Goal: Transaction & Acquisition: Subscribe to service/newsletter

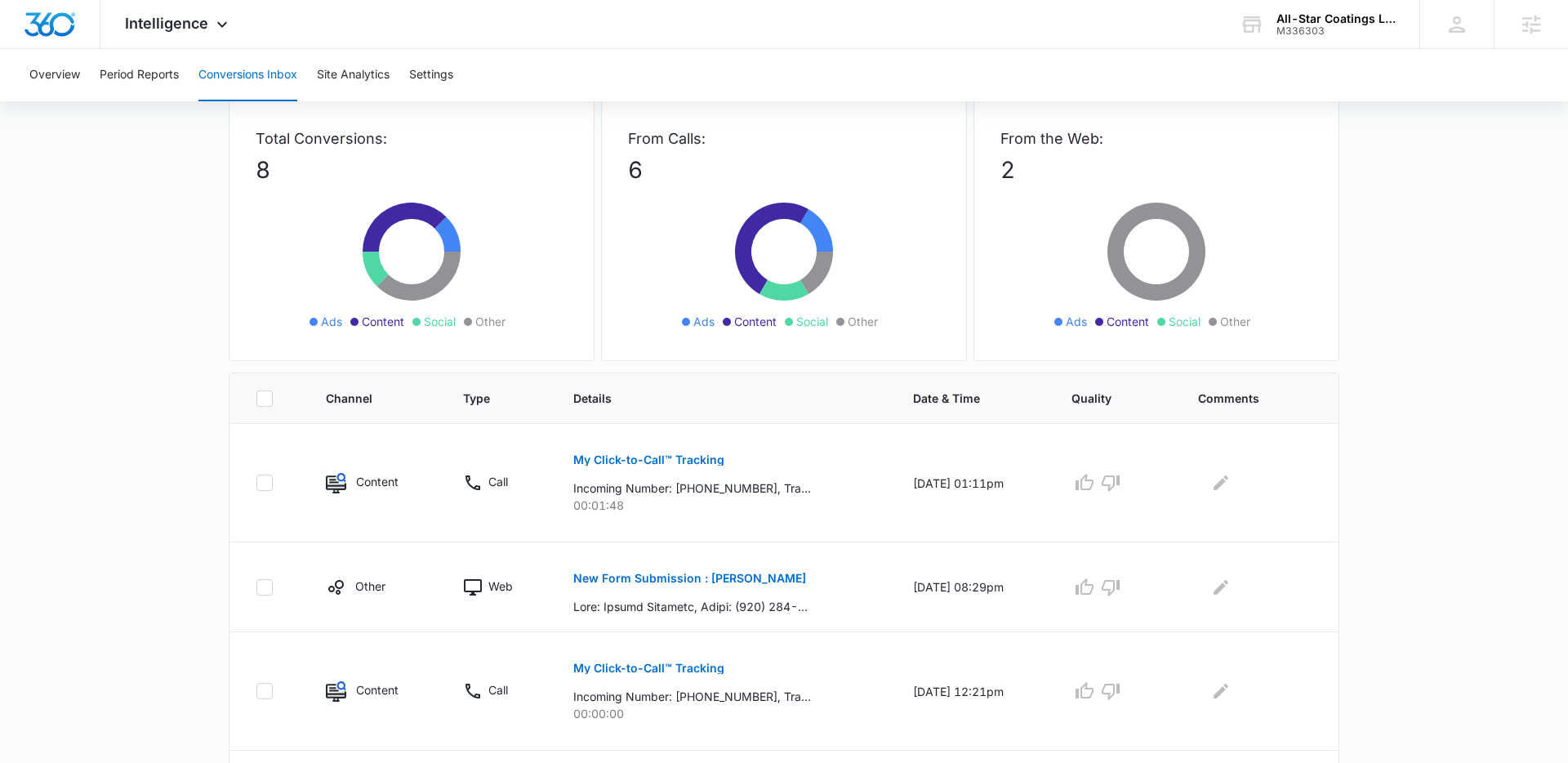
scroll to position [231, 0]
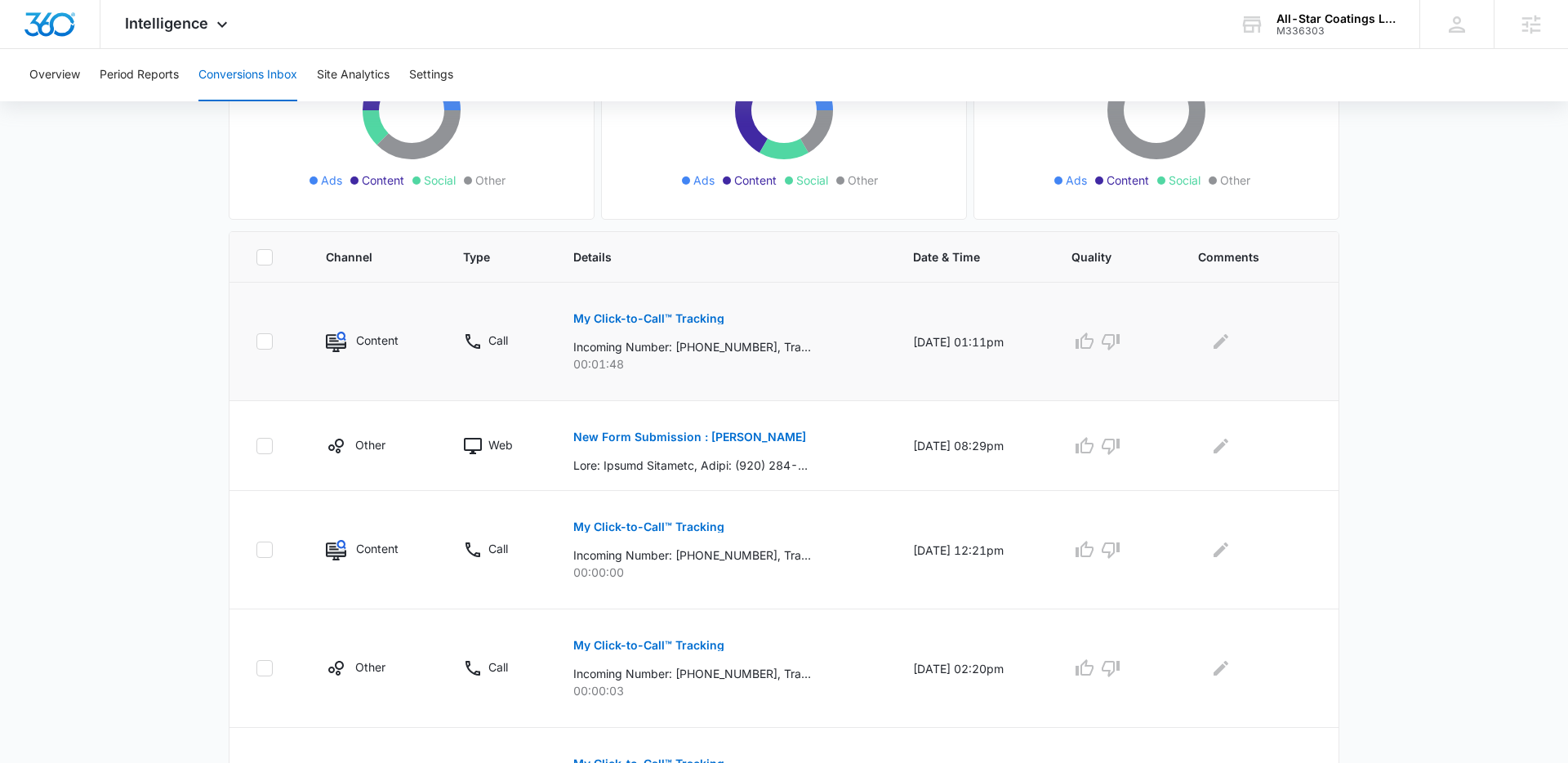
click at [648, 320] on p "My Click-to-Call™ Tracking" at bounding box center [649, 318] width 151 height 12
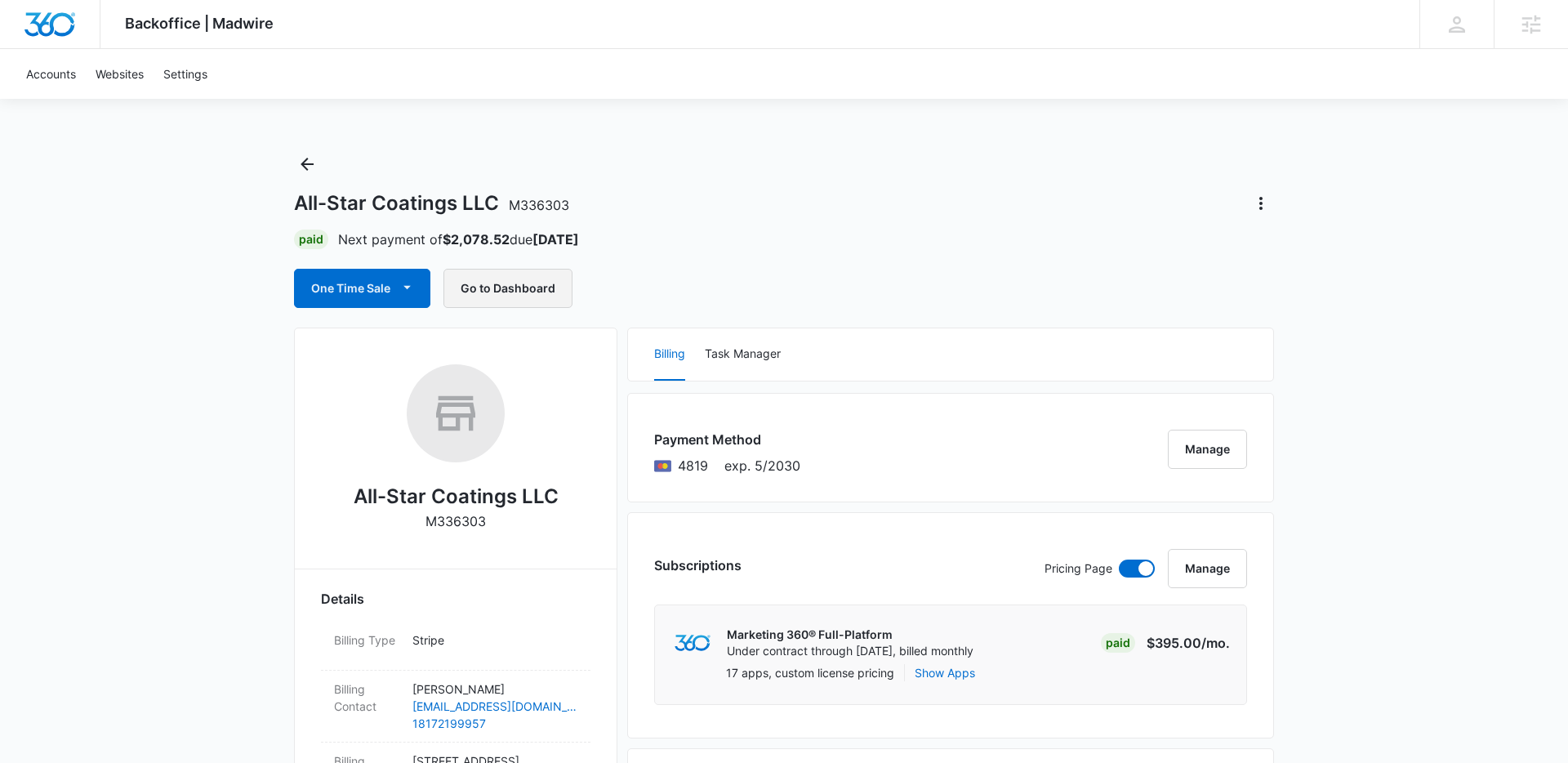
click at [531, 280] on button "Go to Dashboard" at bounding box center [508, 288] width 129 height 39
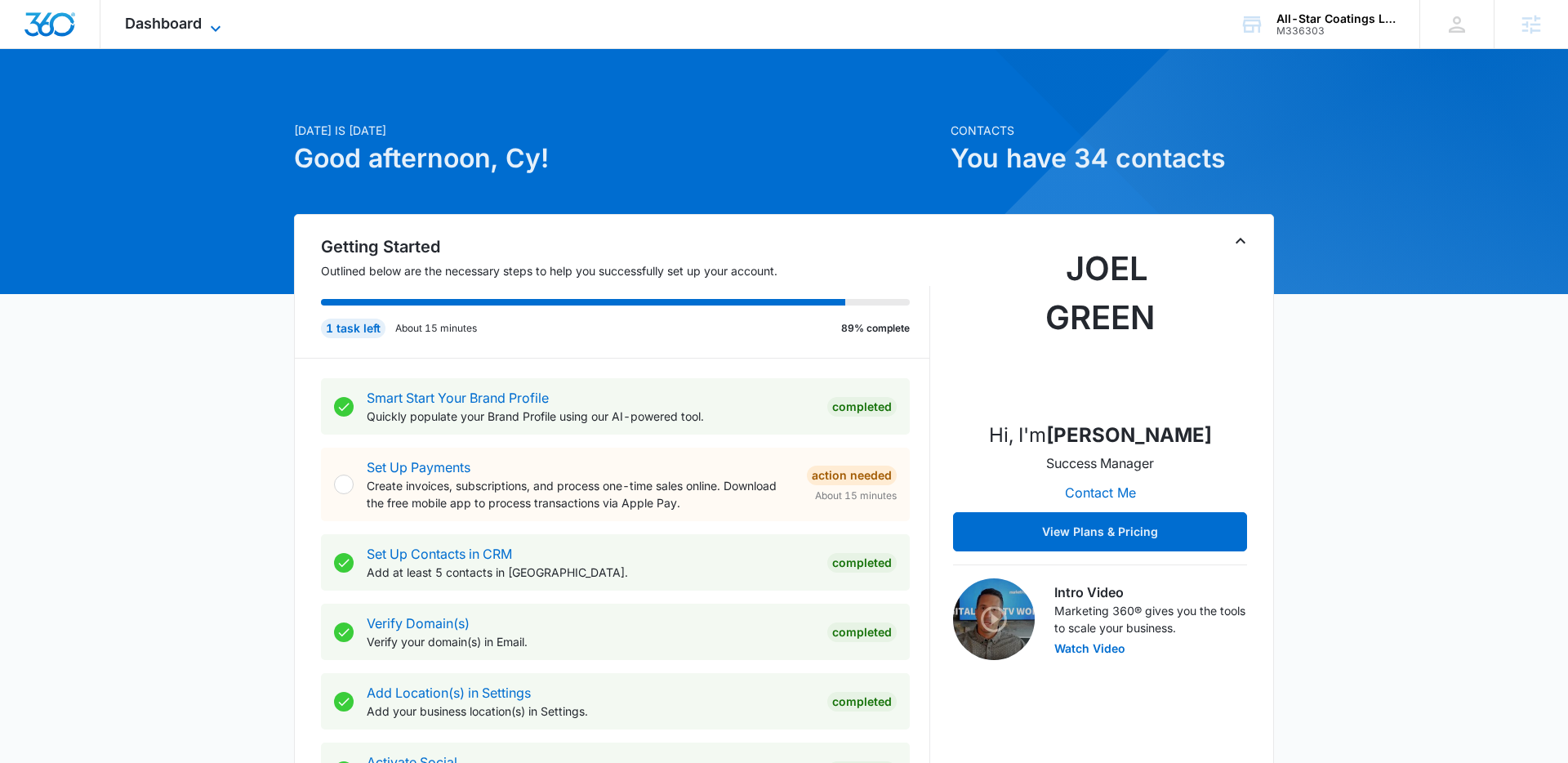
click at [167, 25] on span "Dashboard" at bounding box center [163, 23] width 77 height 17
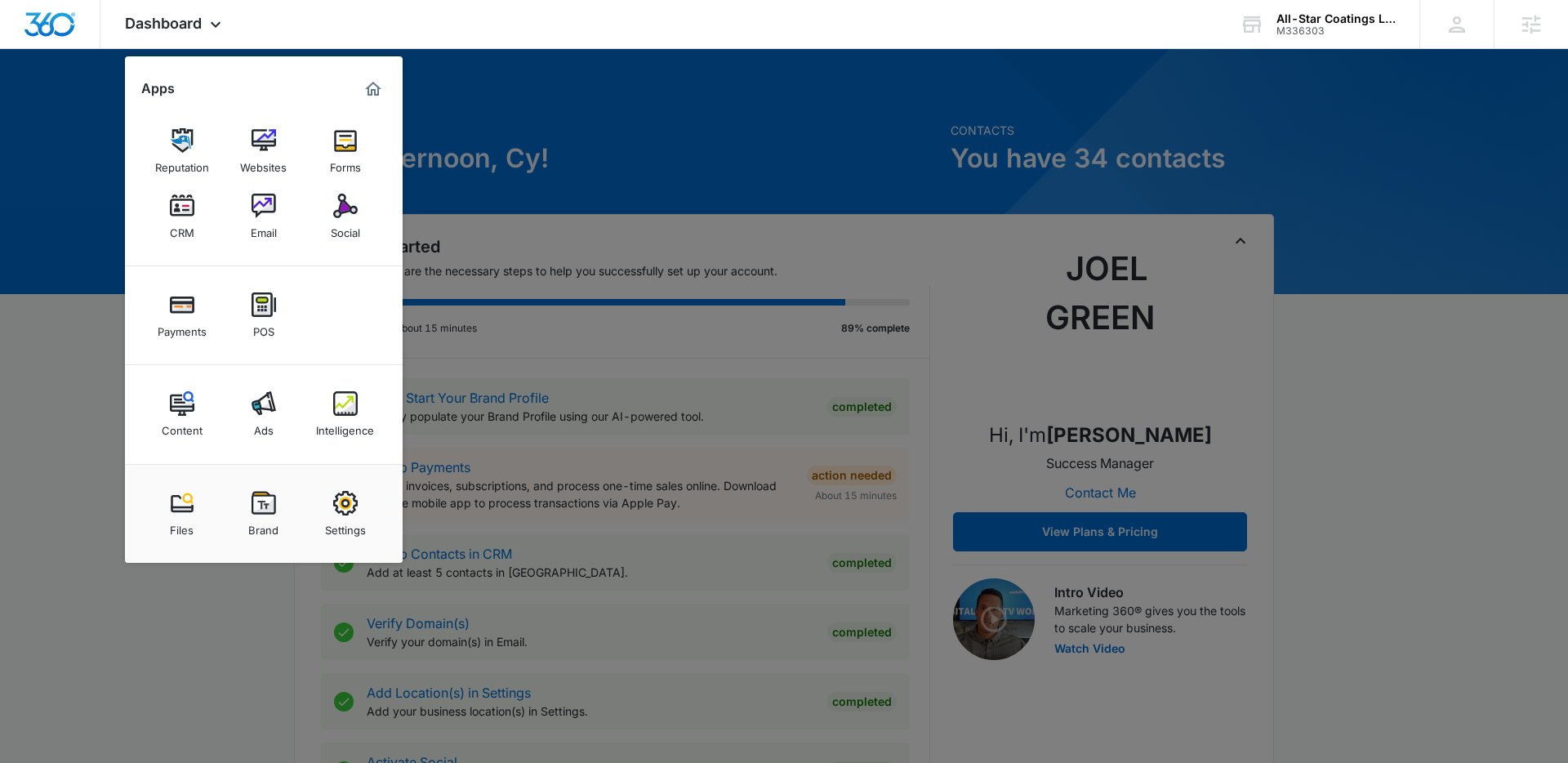
click at [690, 301] on div at bounding box center [784, 381] width 1568 height 763
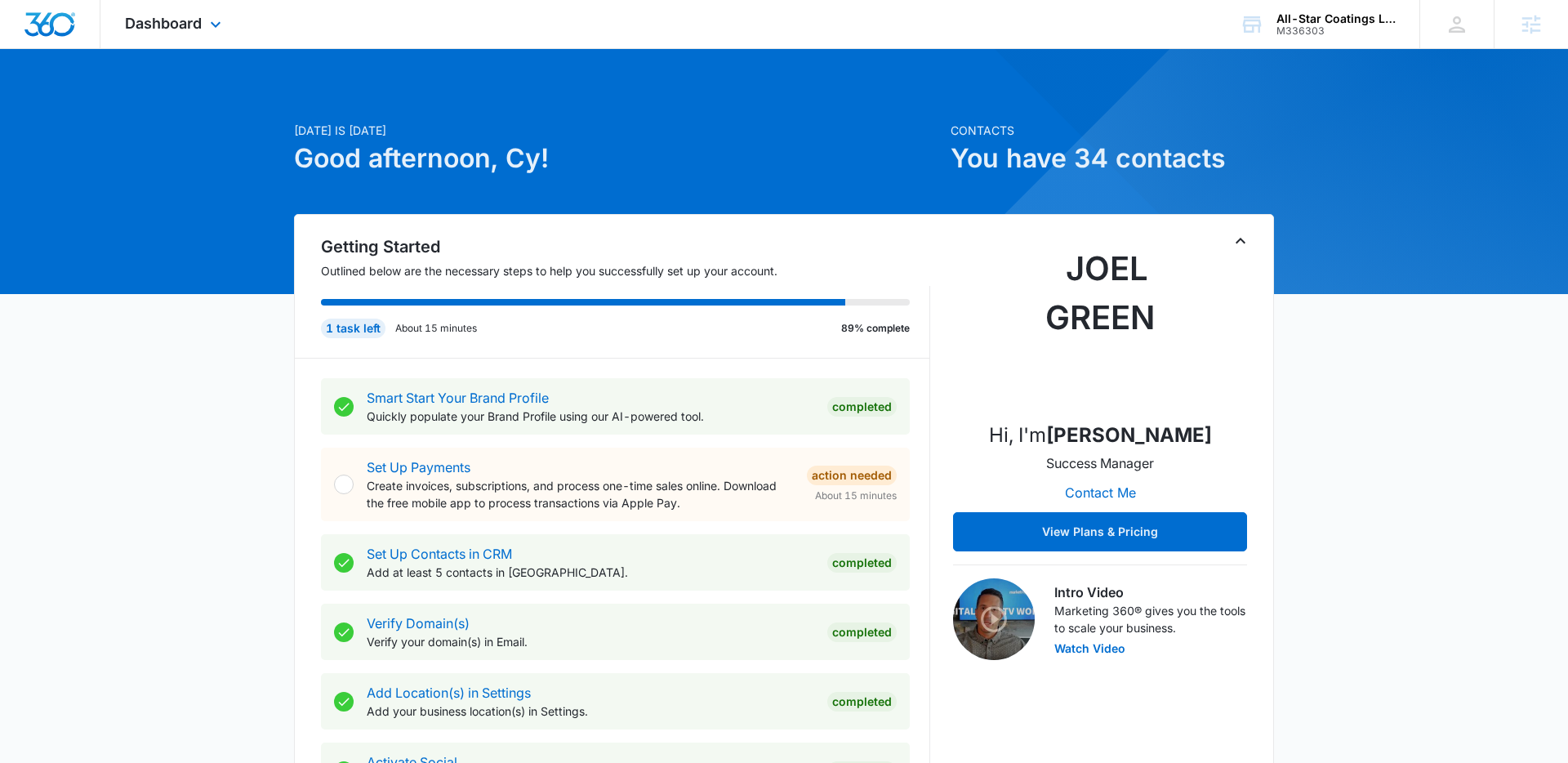
click at [199, 33] on div "Dashboard Apps Reputation Websites Forms CRM Email Social Payments POS Content …" at bounding box center [175, 24] width 150 height 48
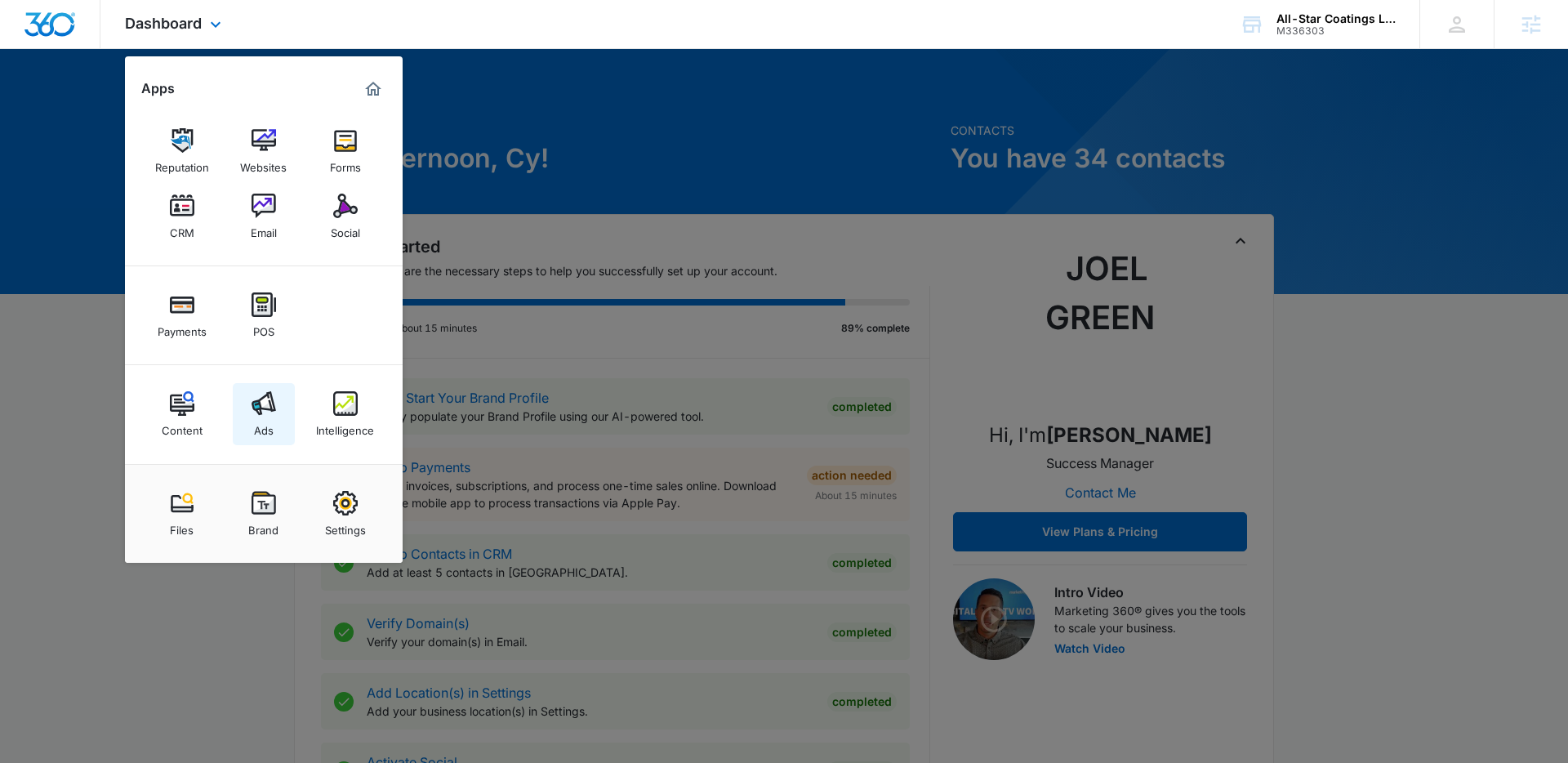
click at [260, 389] on link "Ads" at bounding box center [264, 414] width 62 height 62
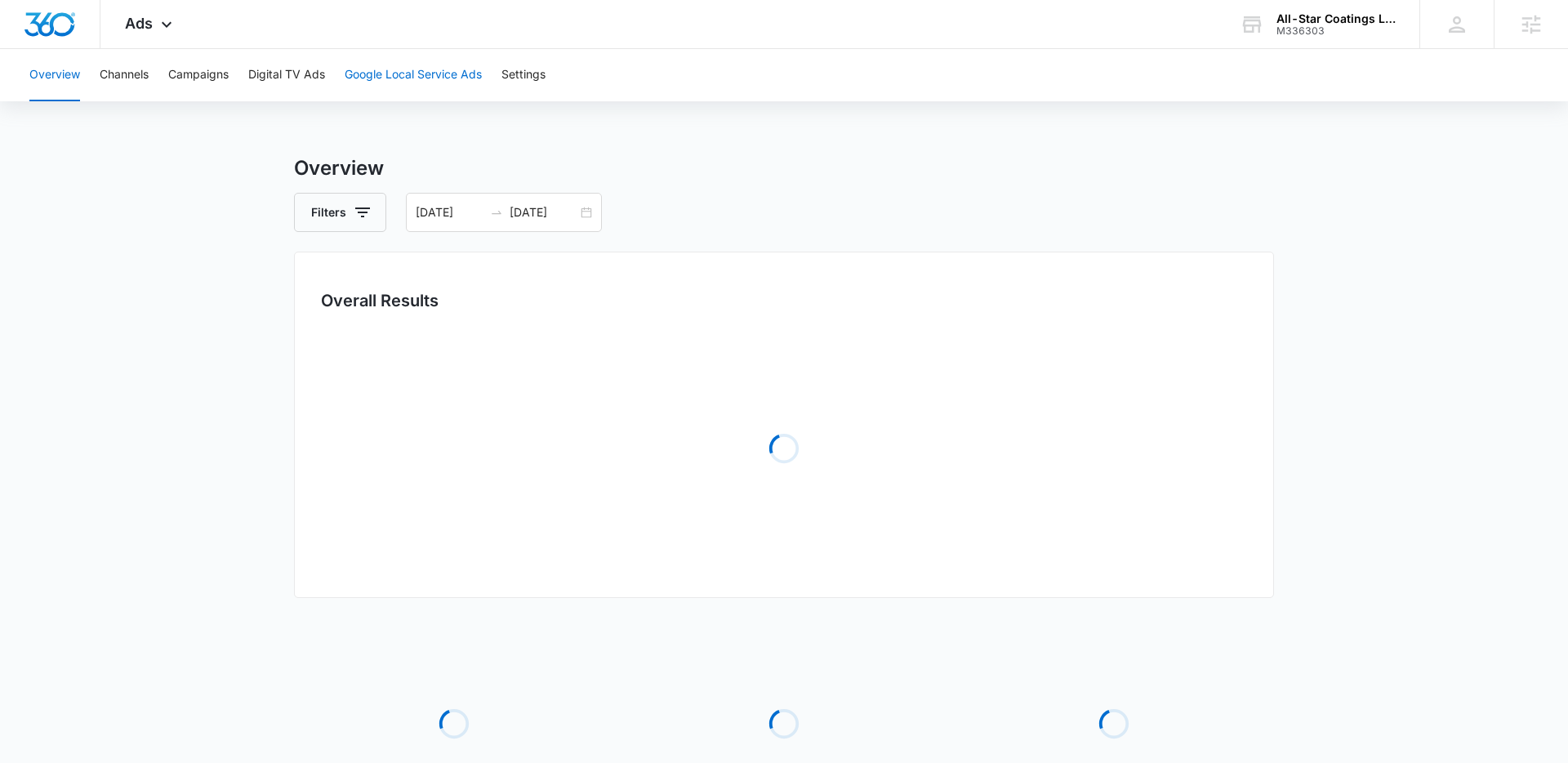
click at [451, 84] on button "Google Local Service Ads" at bounding box center [413, 75] width 137 height 53
